Goal: Find specific page/section: Find specific page/section

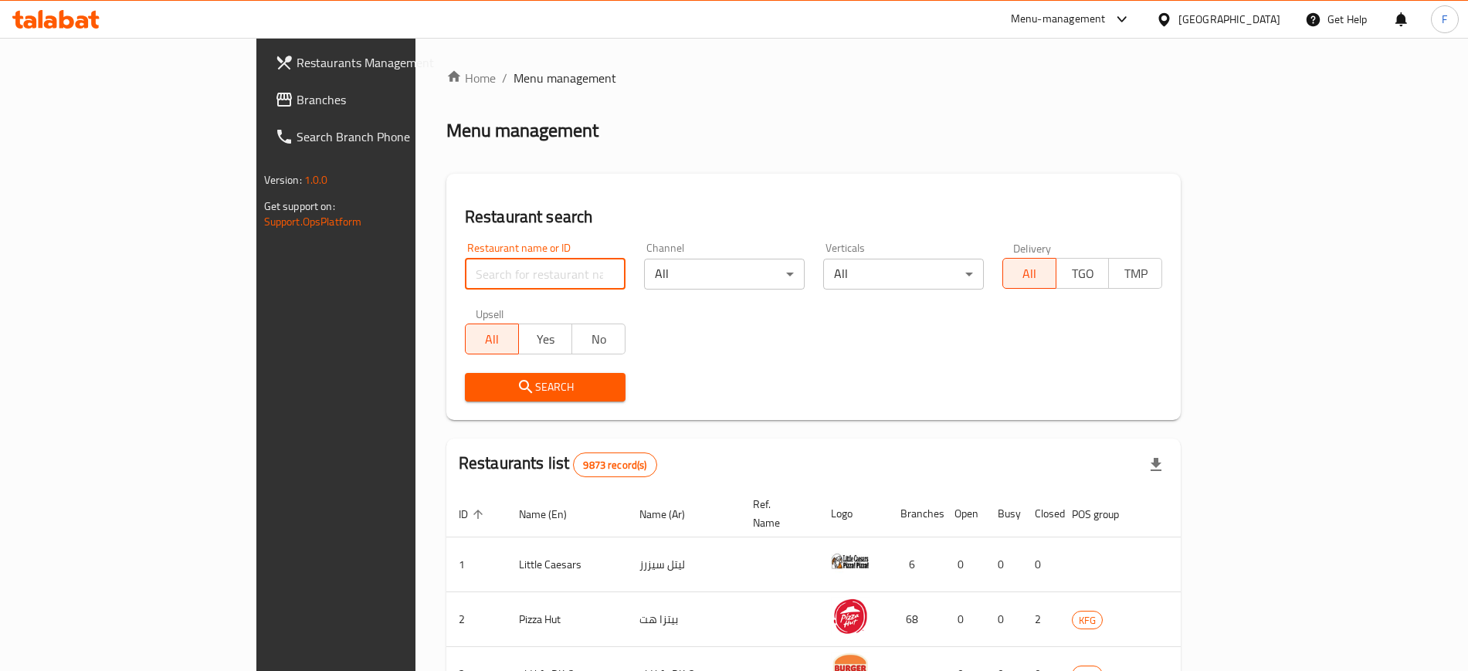
drag, startPoint x: 0, startPoint y: 0, endPoint x: 451, endPoint y: 273, distance: 527.4
click at [465, 273] on input "search" at bounding box center [545, 274] width 161 height 31
click button "Search" at bounding box center [545, 387] width 161 height 29
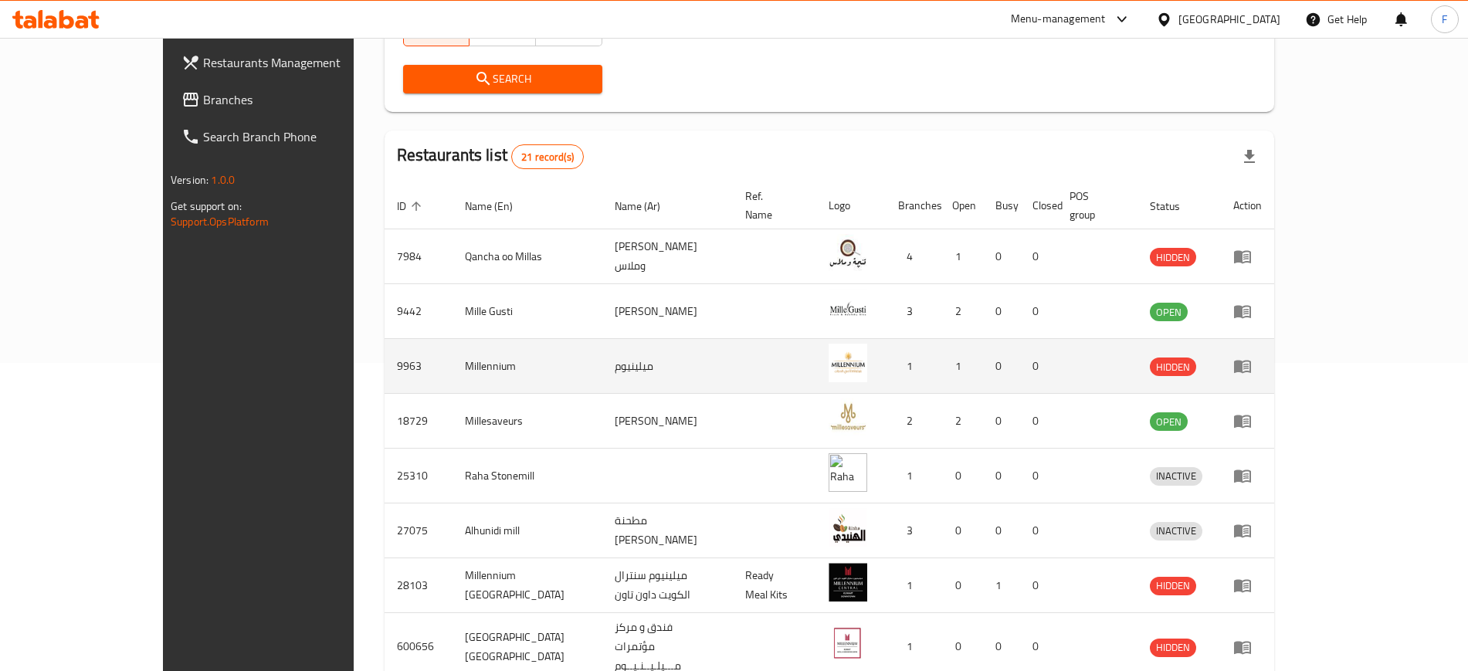
scroll to position [386, 0]
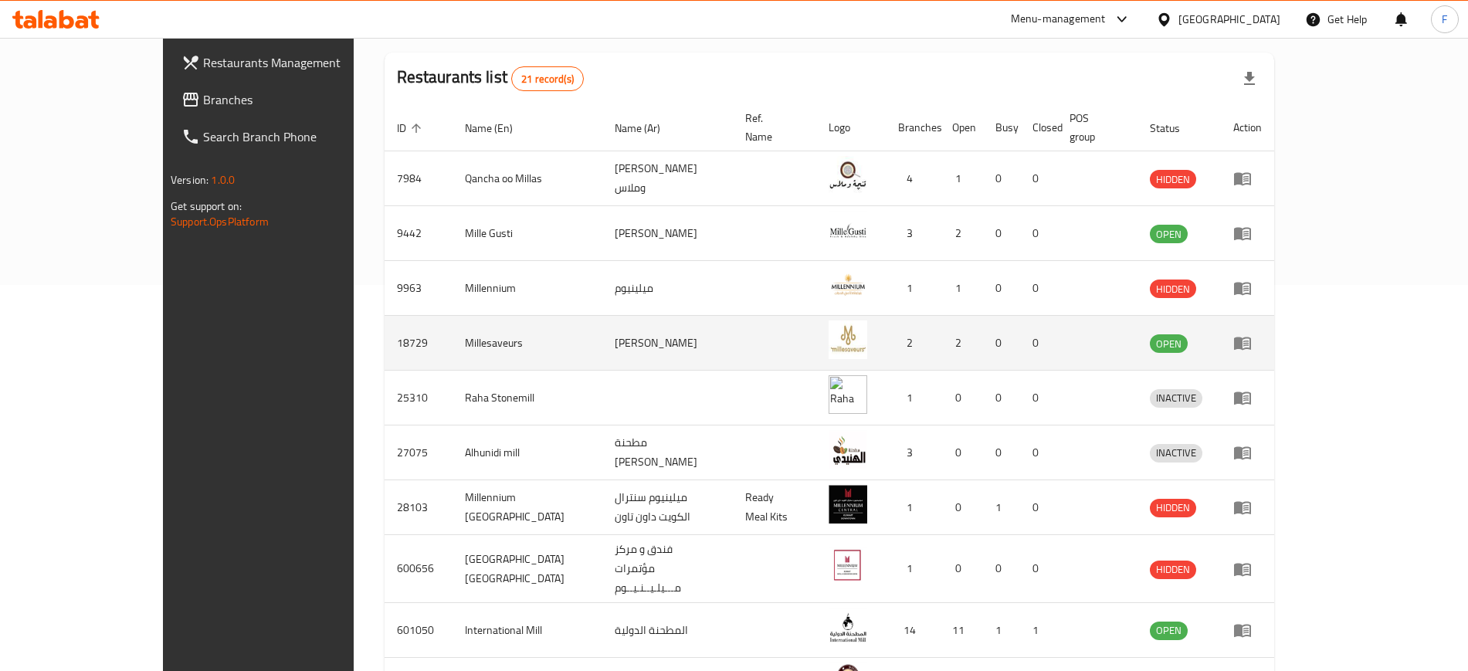
drag, startPoint x: 324, startPoint y: 331, endPoint x: 355, endPoint y: 331, distance: 30.9
click at [385, 331] on td "18729" at bounding box center [419, 343] width 68 height 55
click at [453, 328] on td "Millesaveurs" at bounding box center [528, 343] width 151 height 55
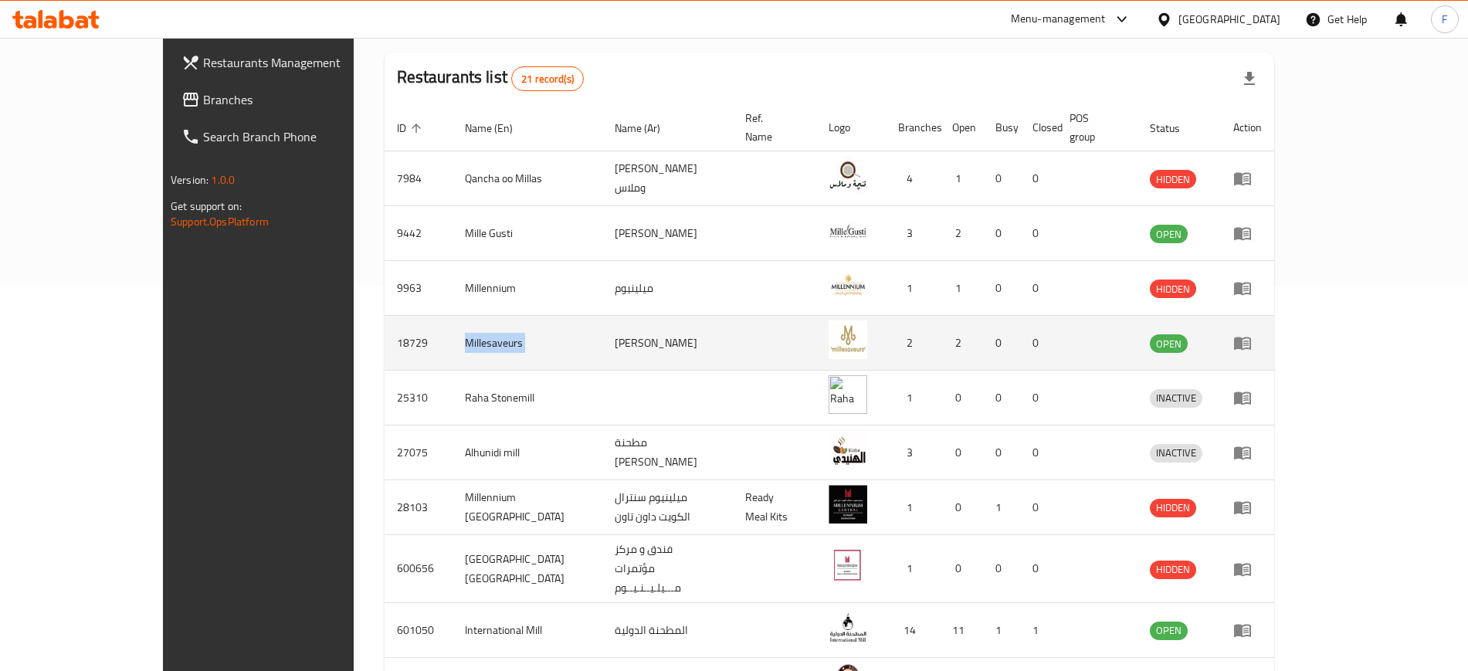
copy td "Millesaveurs"
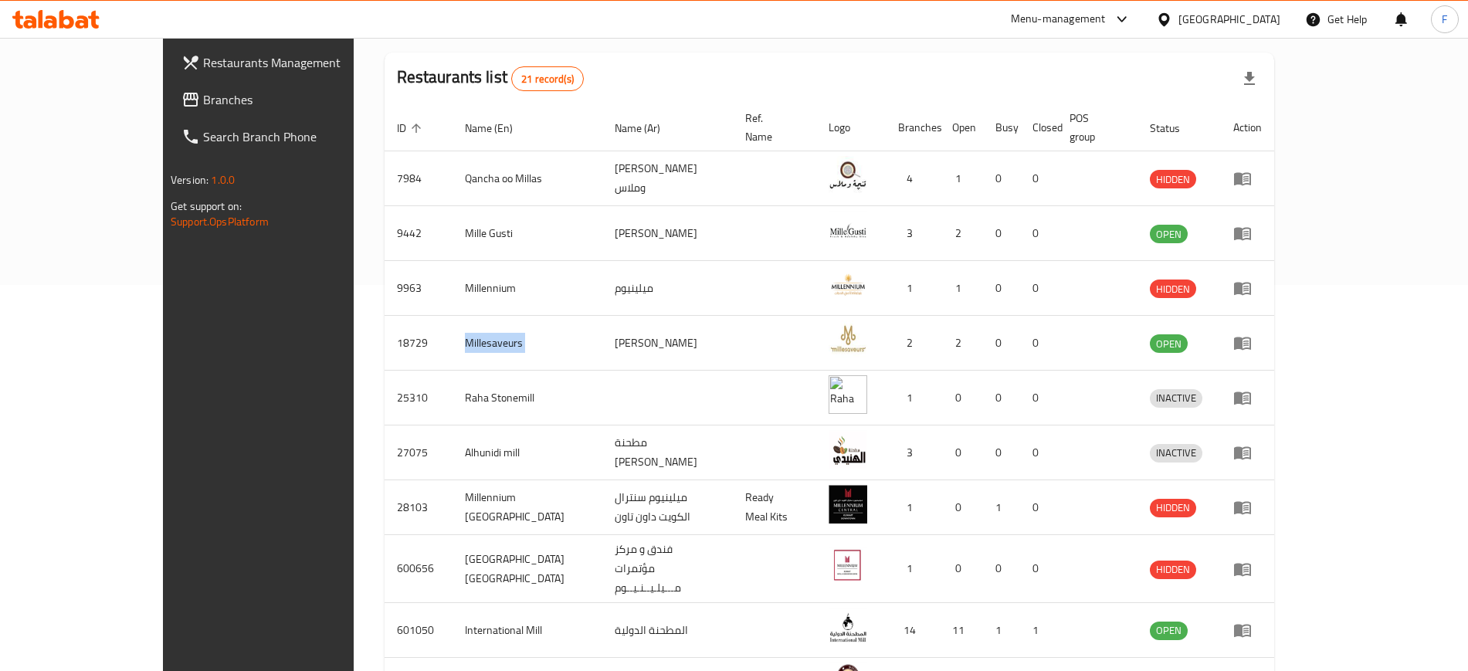
scroll to position [0, 0]
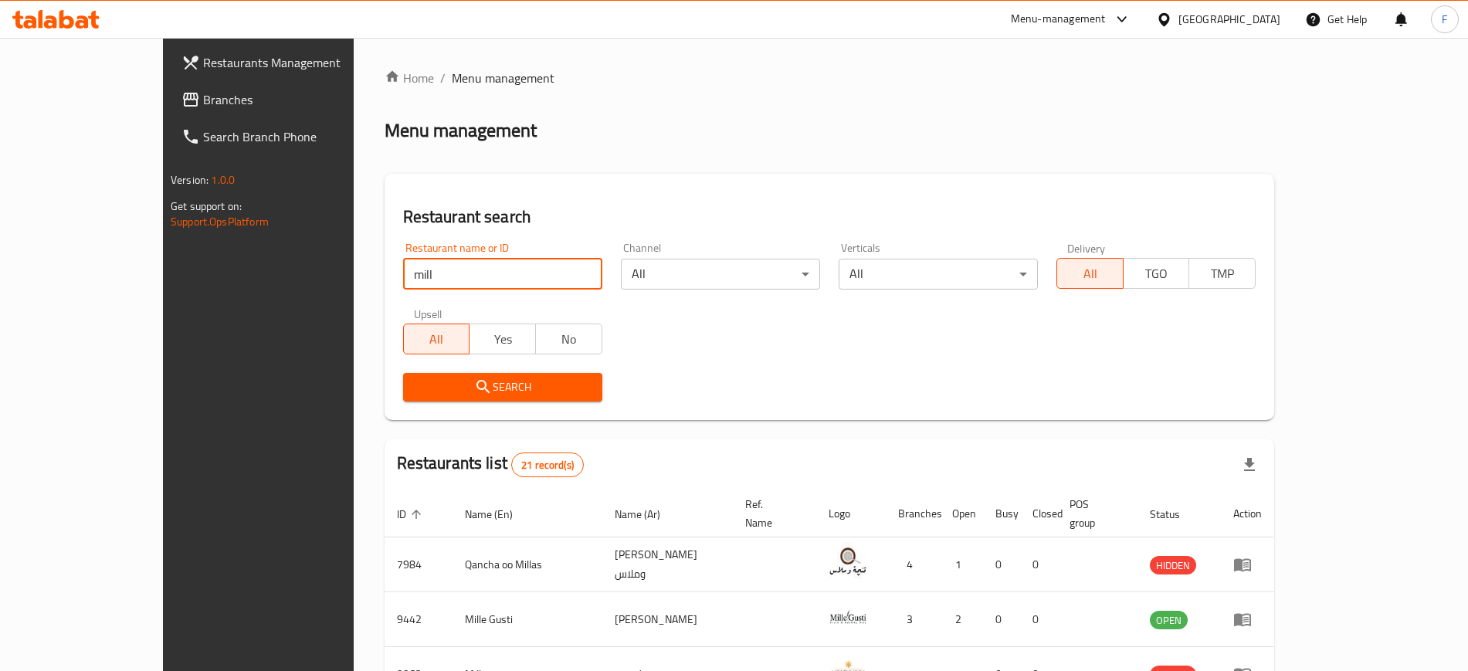
drag, startPoint x: 300, startPoint y: 262, endPoint x: 193, endPoint y: 266, distance: 107.4
click at [197, 265] on div "Restaurants Management Branches Search Branch Phone Version: 1.0.0 Get support …" at bounding box center [734, 610] width 1142 height 1144
click button "Search" at bounding box center [502, 387] width 199 height 29
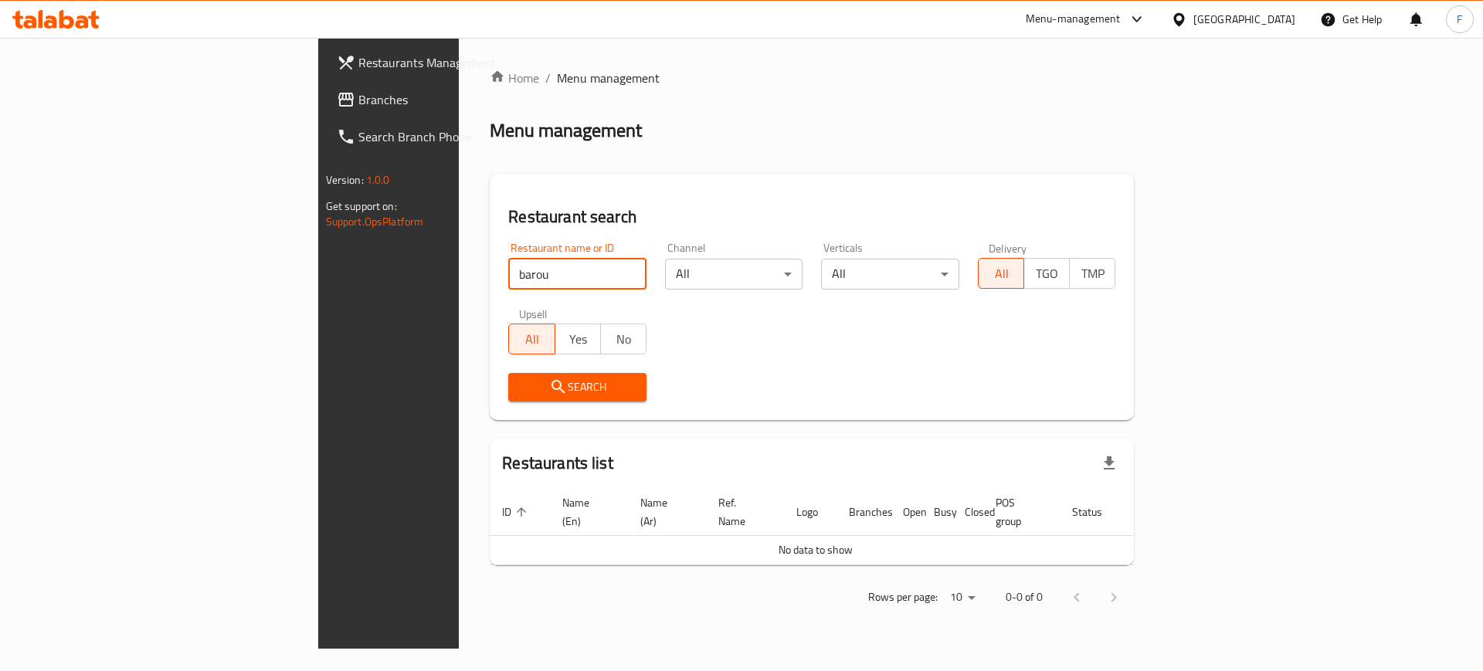
click button "Search" at bounding box center [577, 387] width 138 height 29
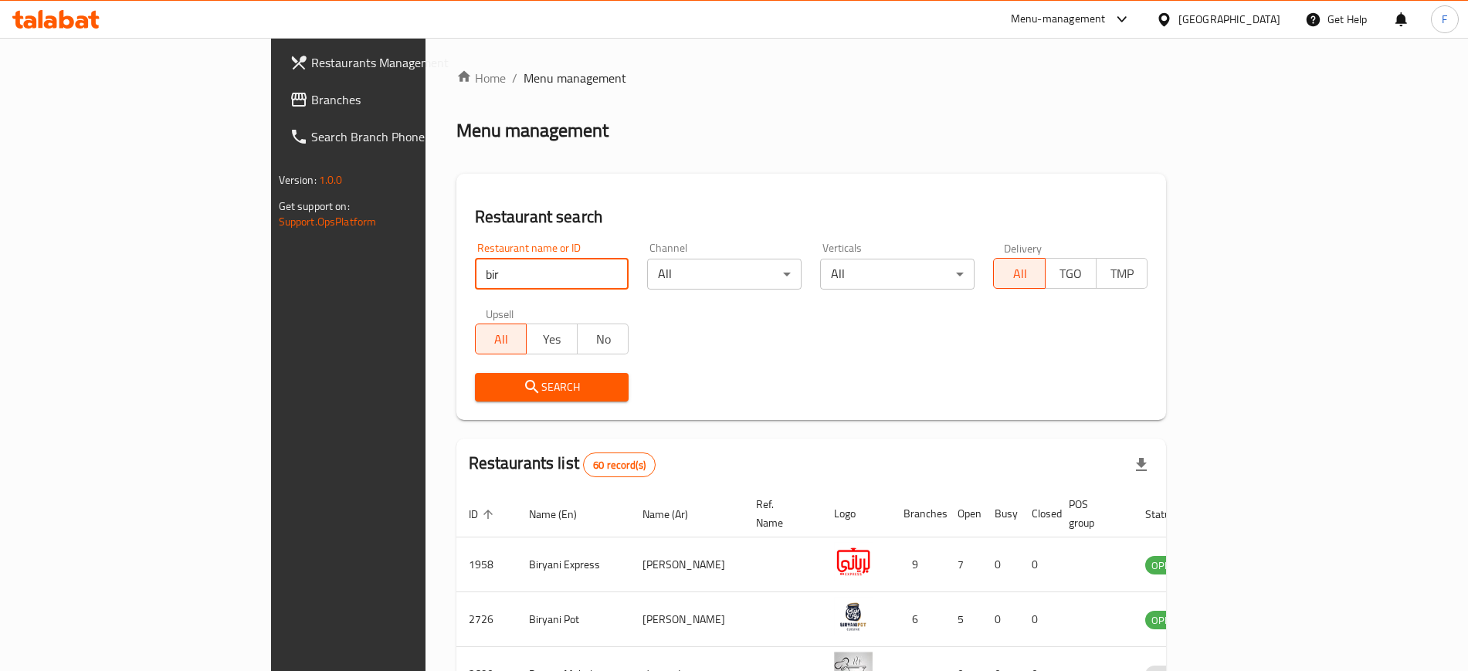
drag, startPoint x: 321, startPoint y: 268, endPoint x: 0, endPoint y: 286, distance: 321.7
click at [271, 281] on div "Restaurants Management Branches Search Branch Phone Version: 1.0.0 Get support …" at bounding box center [734, 603] width 927 height 1131
click button "Search" at bounding box center [552, 387] width 154 height 29
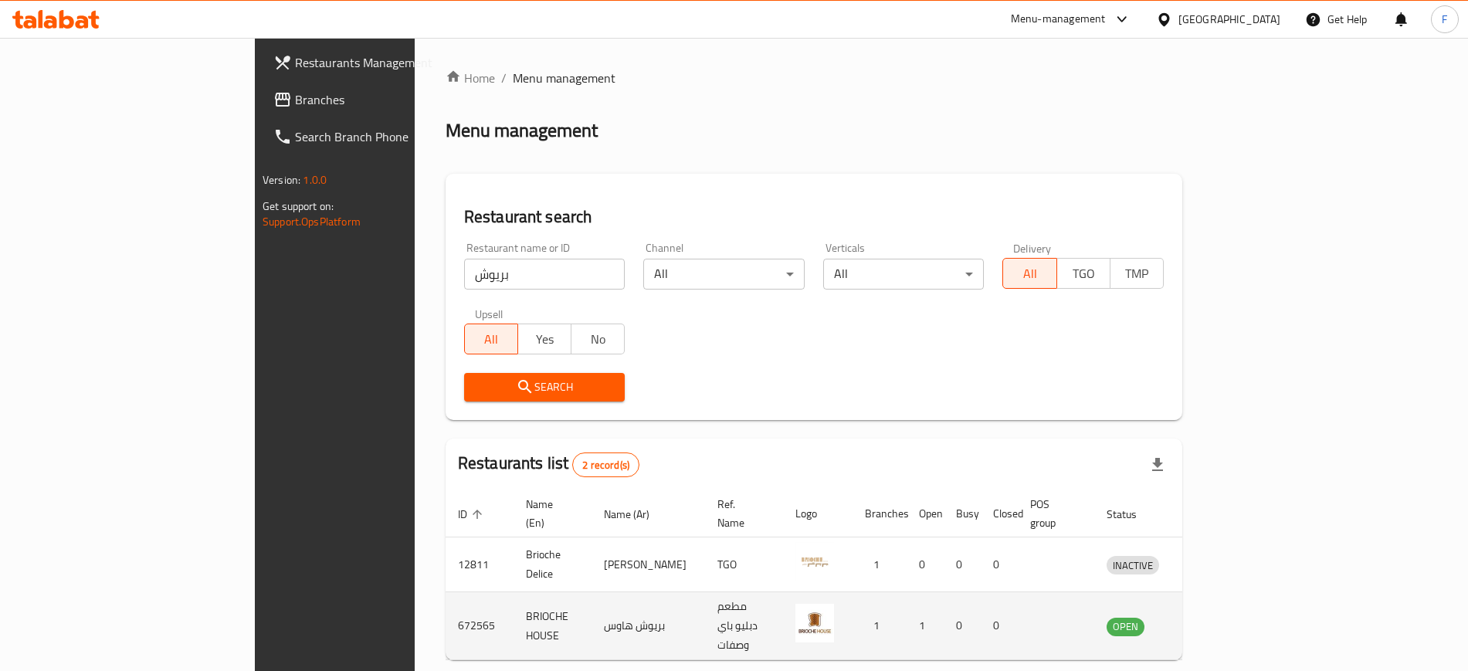
click at [514, 600] on td "BRIOCHE HOUSE" at bounding box center [553, 626] width 78 height 68
copy td "BRIOCHE HOUSE"
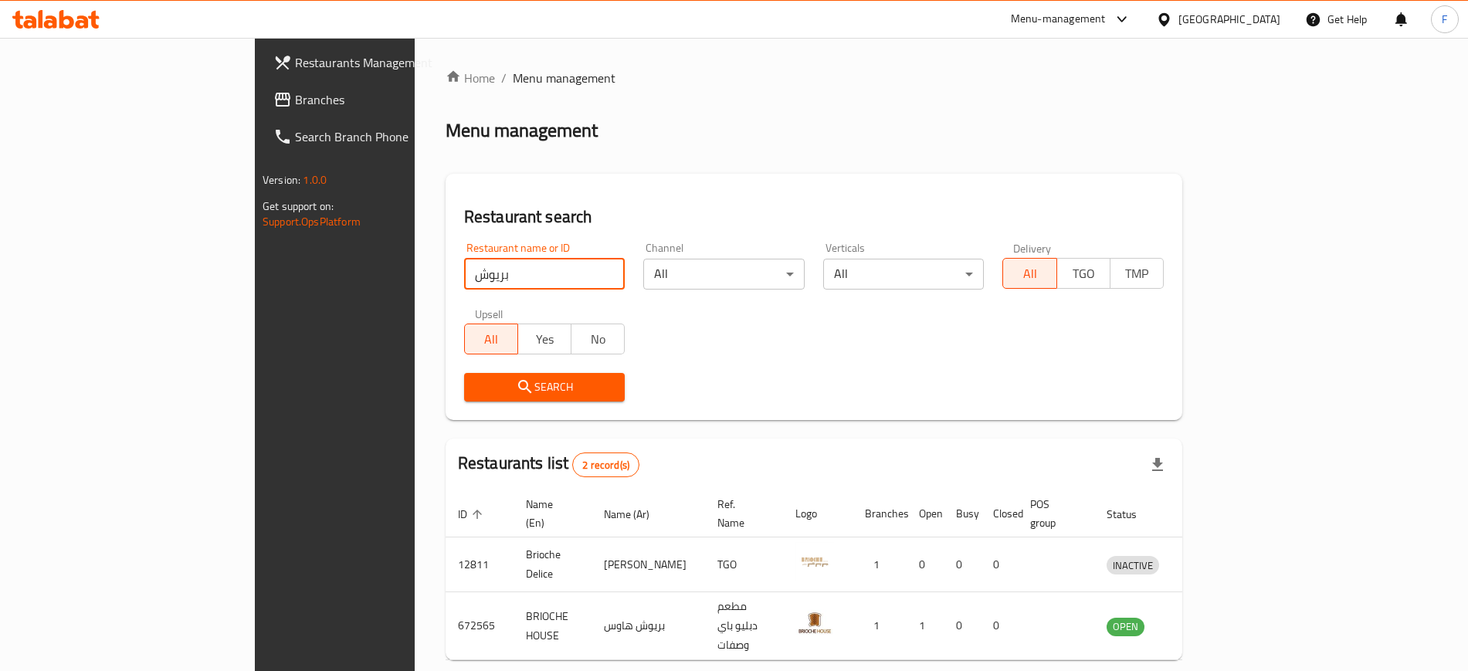
drag, startPoint x: 236, startPoint y: 262, endPoint x: 185, endPoint y: 260, distance: 50.2
click at [255, 259] on div "Restaurants Management Branches Search Branch Phone Version: 1.0.0 Get support …" at bounding box center [734, 391] width 958 height 706
paste input "Haute Dolci"
type input "Haute Dolci"
click button "Search" at bounding box center [544, 387] width 161 height 29
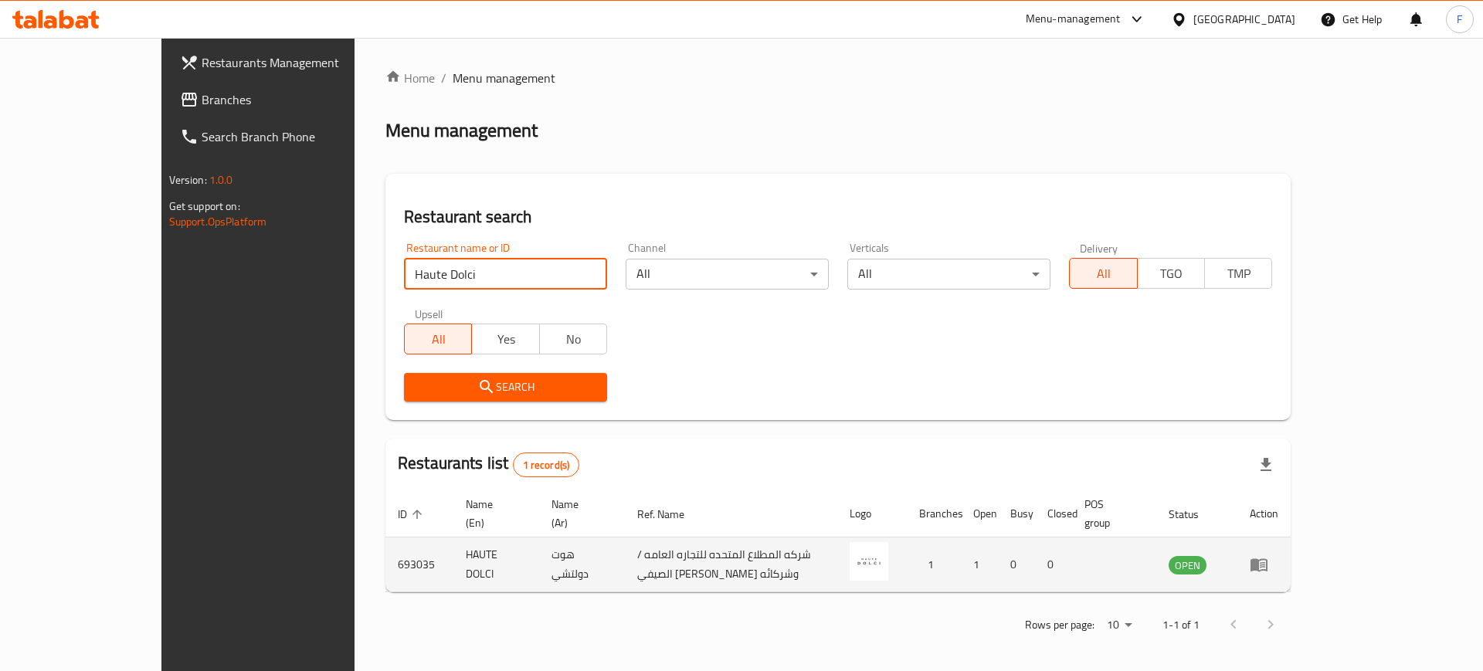
click at [1267, 559] on icon "enhanced table" at bounding box center [1258, 565] width 17 height 13
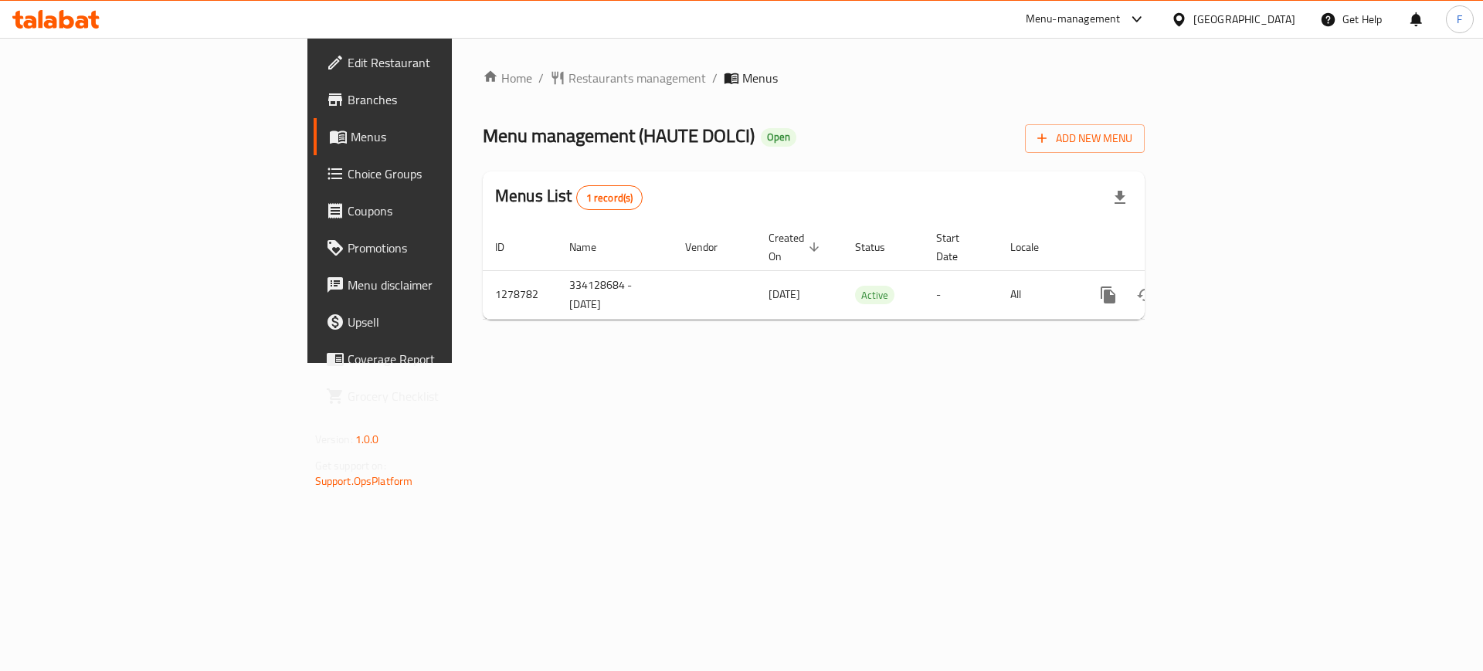
click at [314, 117] on link "Branches" at bounding box center [435, 99] width 242 height 37
